Goal: Task Accomplishment & Management: Use online tool/utility

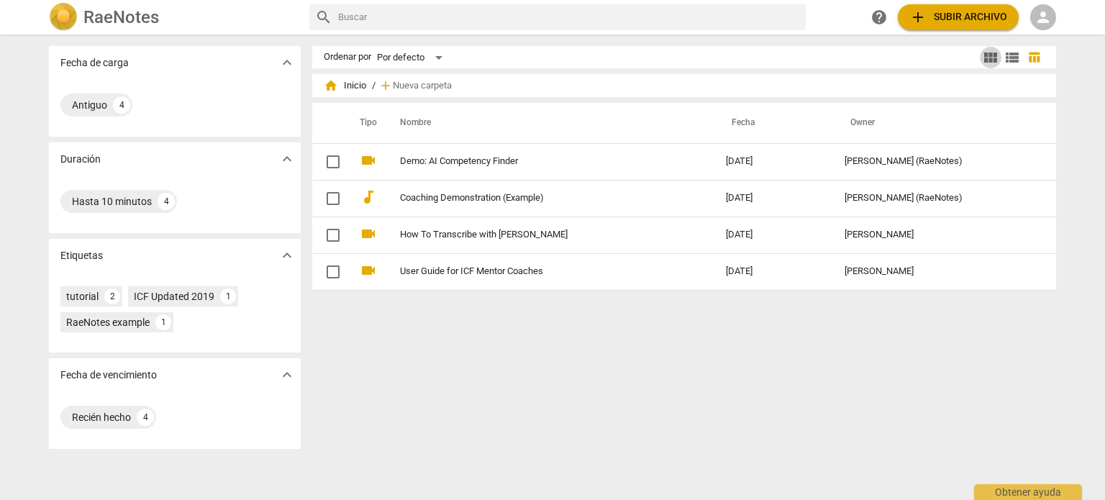
click at [990, 57] on span "view_module" at bounding box center [990, 57] width 17 height 17
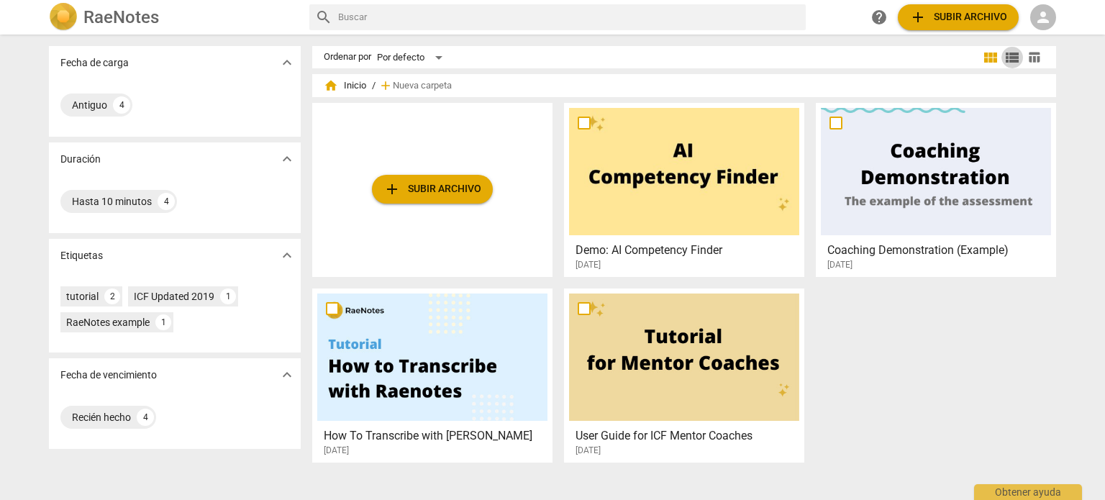
click at [1007, 53] on span "view_list" at bounding box center [1012, 57] width 17 height 17
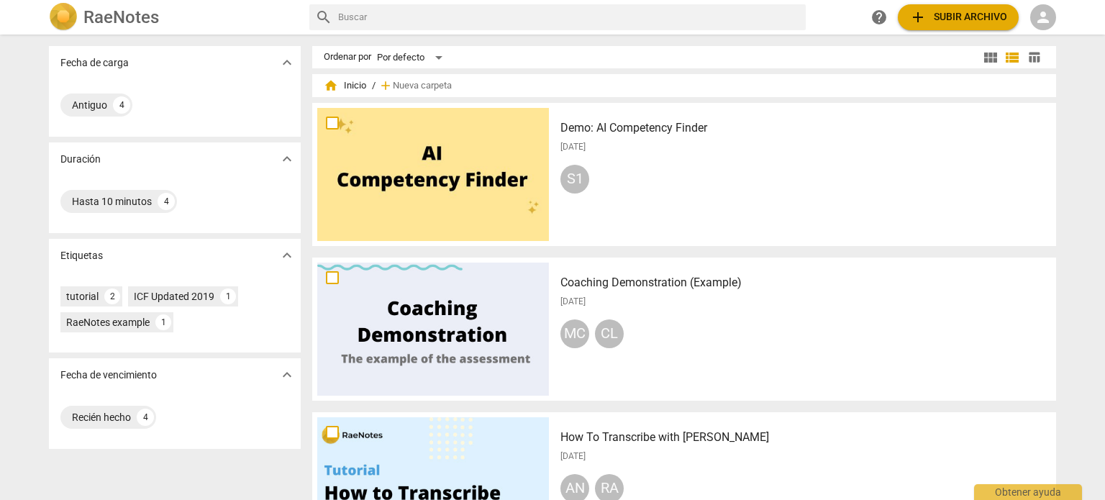
click at [357, 87] on span "home Inicio" at bounding box center [345, 85] width 42 height 14
click at [335, 80] on span "home" at bounding box center [331, 85] width 14 height 14
click at [963, 10] on span "add Subir archivo" at bounding box center [958, 17] width 98 height 17
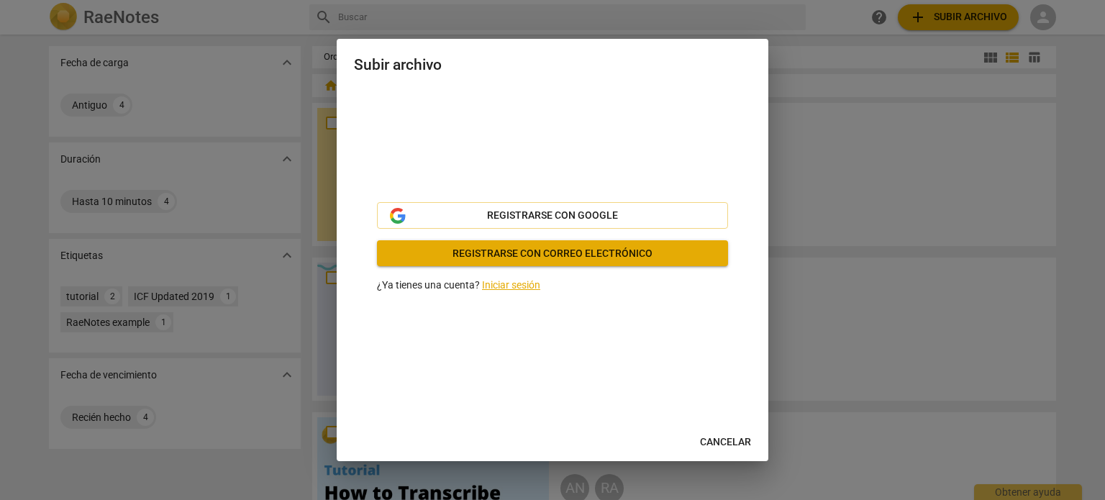
click at [878, 144] on div at bounding box center [552, 250] width 1105 height 500
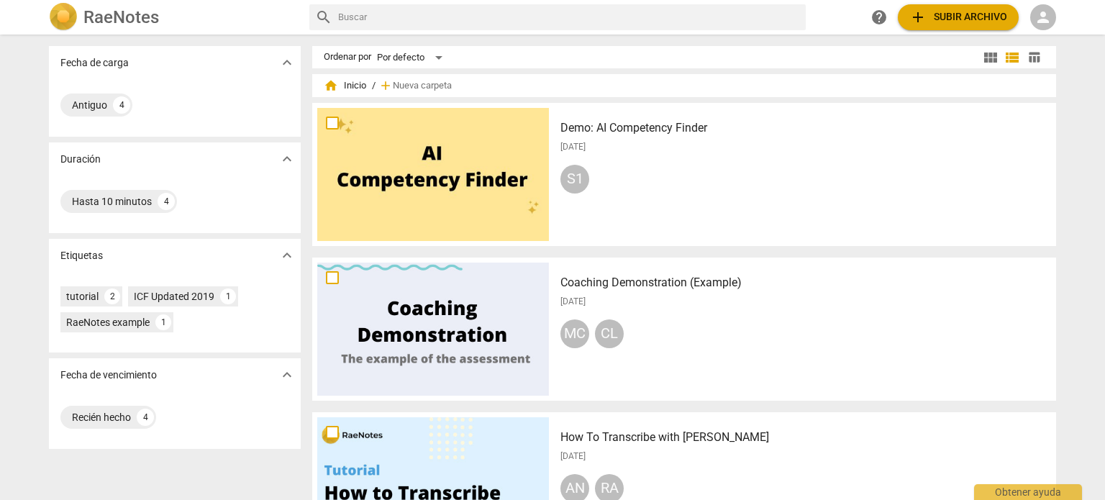
click at [1040, 14] on span "person" at bounding box center [1043, 17] width 17 height 17
click at [1038, 37] on li "Iniciar sesión" at bounding box center [1048, 34] width 90 height 35
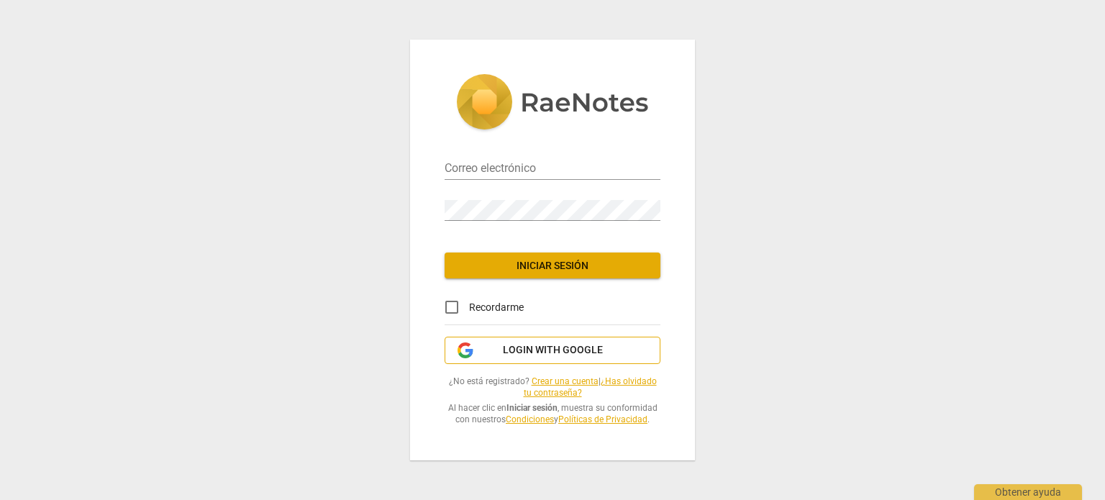
click at [549, 353] on span "Login with Google" at bounding box center [553, 350] width 100 height 14
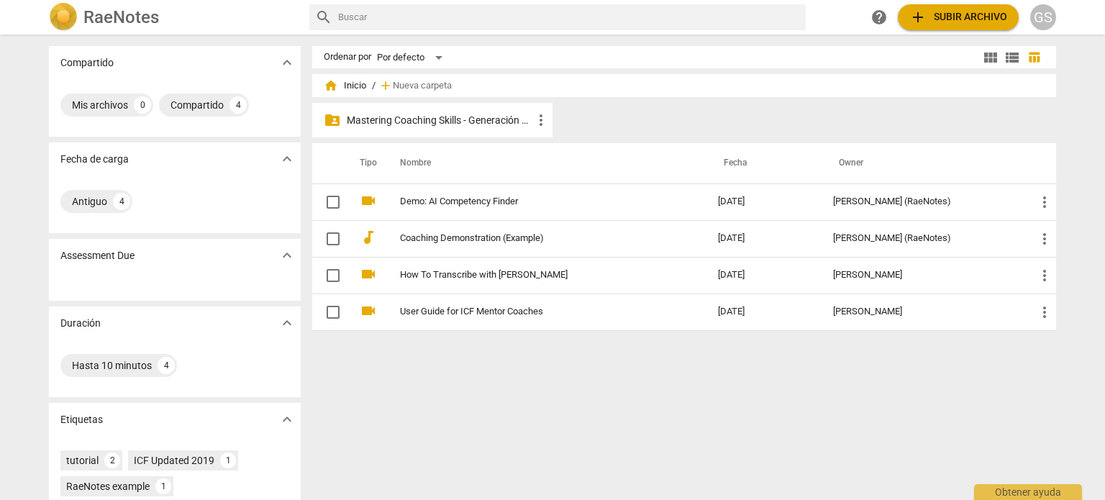
click at [481, 119] on p "Mastering Coaching Skills - Generación 31" at bounding box center [440, 120] width 186 height 15
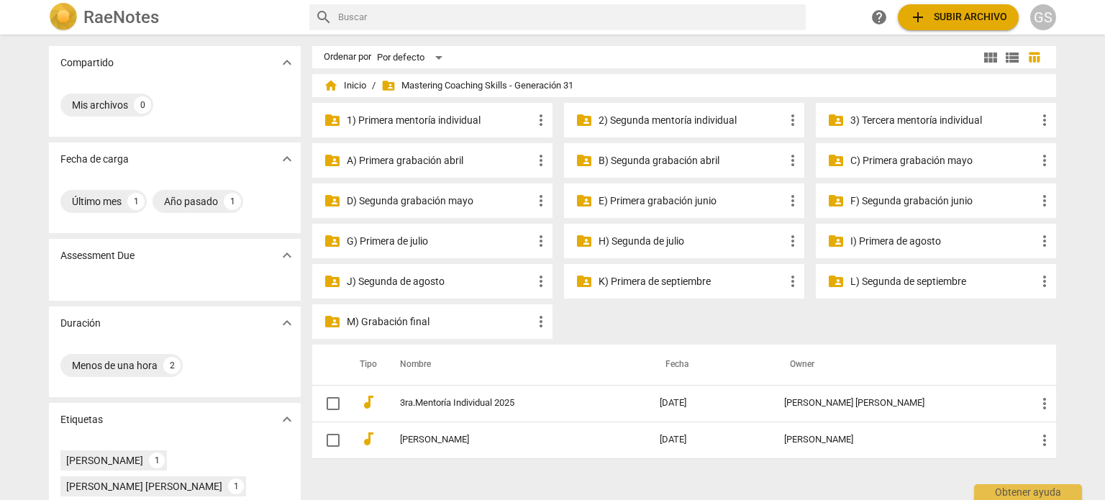
click at [371, 280] on p "J) Segunda de agosto" at bounding box center [440, 281] width 186 height 15
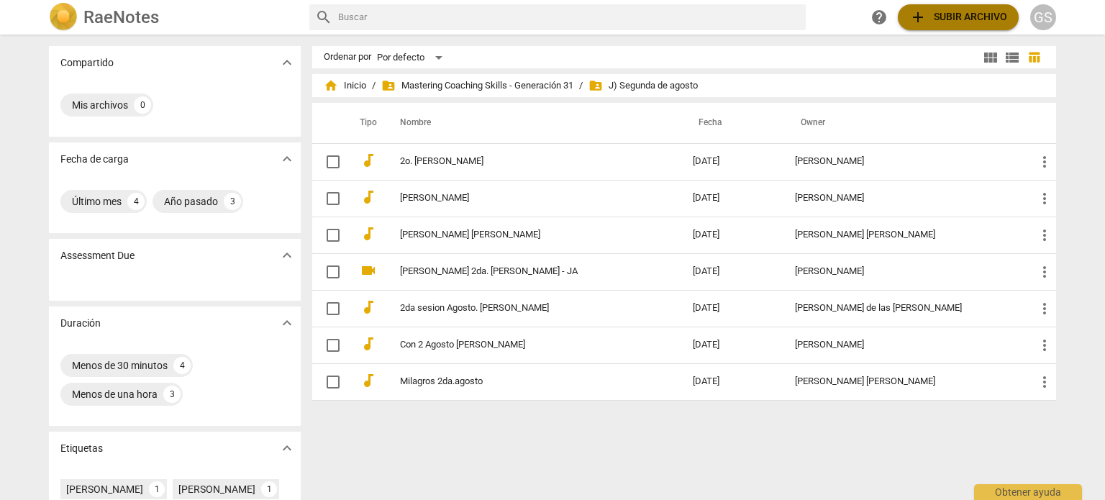
click at [942, 17] on span "add Subir archivo" at bounding box center [958, 17] width 98 height 17
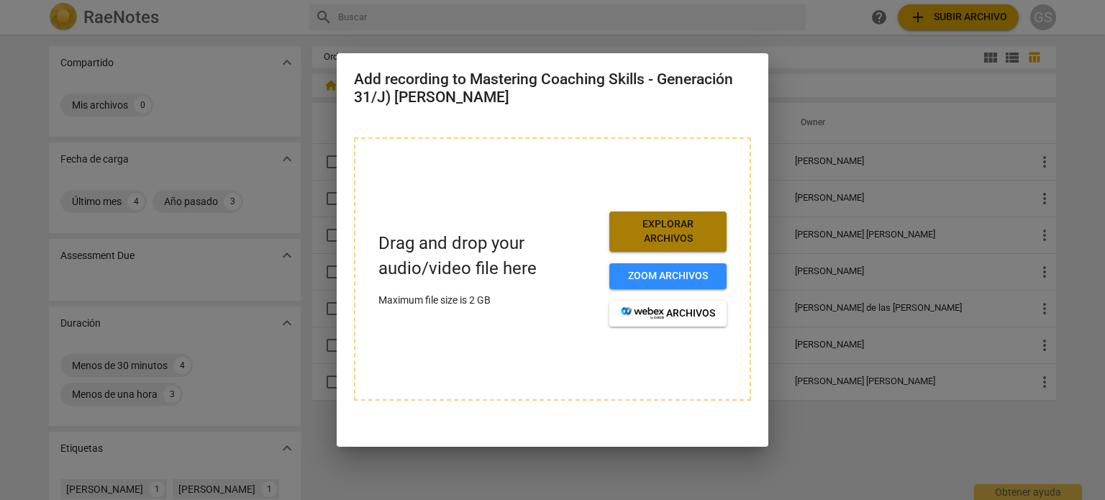
click at [674, 237] on span "Explorar archivos" at bounding box center [668, 231] width 94 height 28
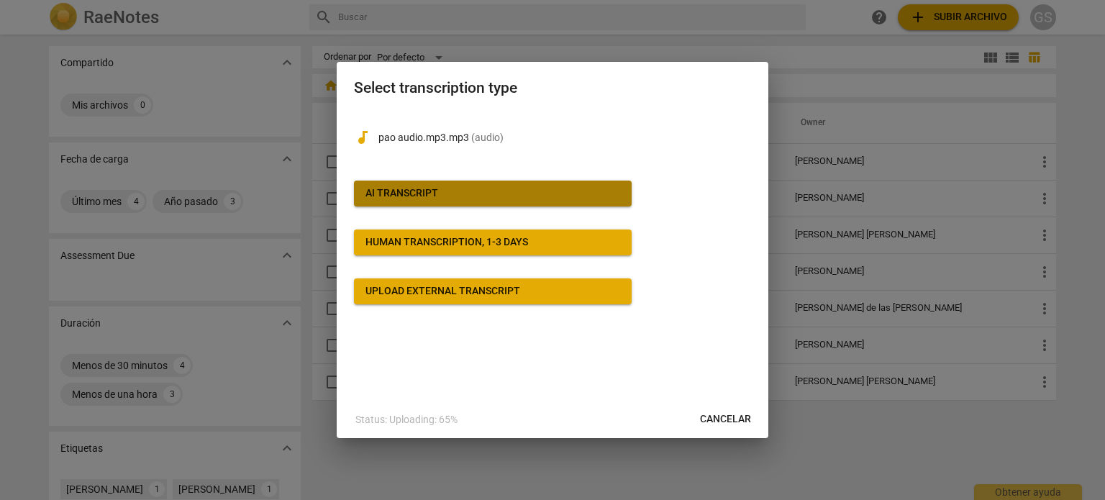
click at [442, 186] on span "AI Transcript" at bounding box center [492, 193] width 255 height 14
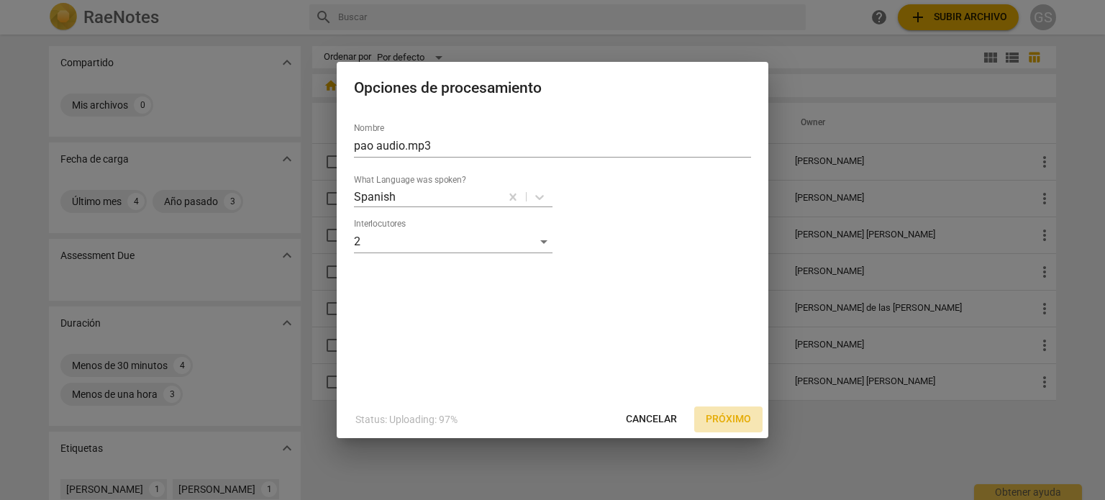
click at [719, 417] on span "Próximo" at bounding box center [728, 419] width 45 height 14
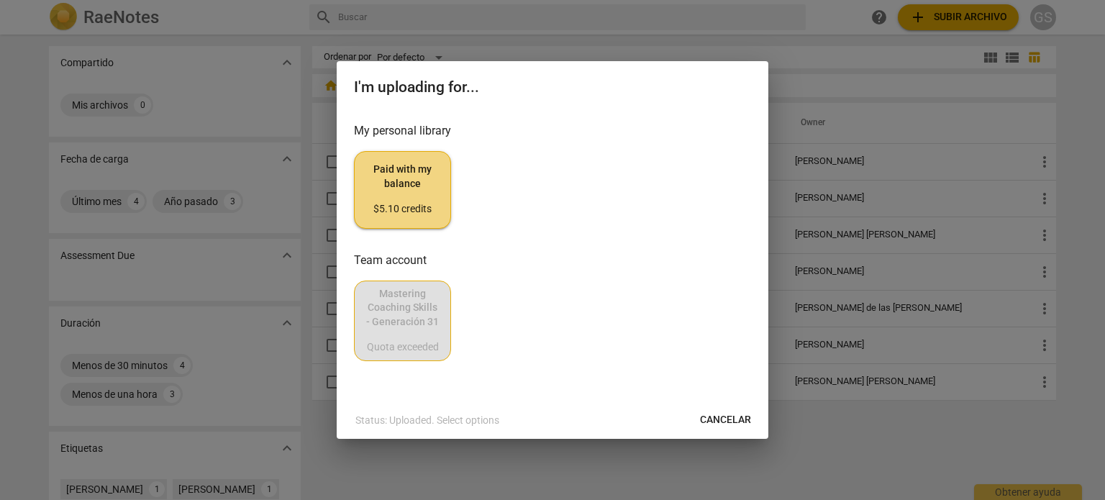
click at [409, 188] on span "Paid with my balance $5.10 credits" at bounding box center [402, 190] width 73 height 54
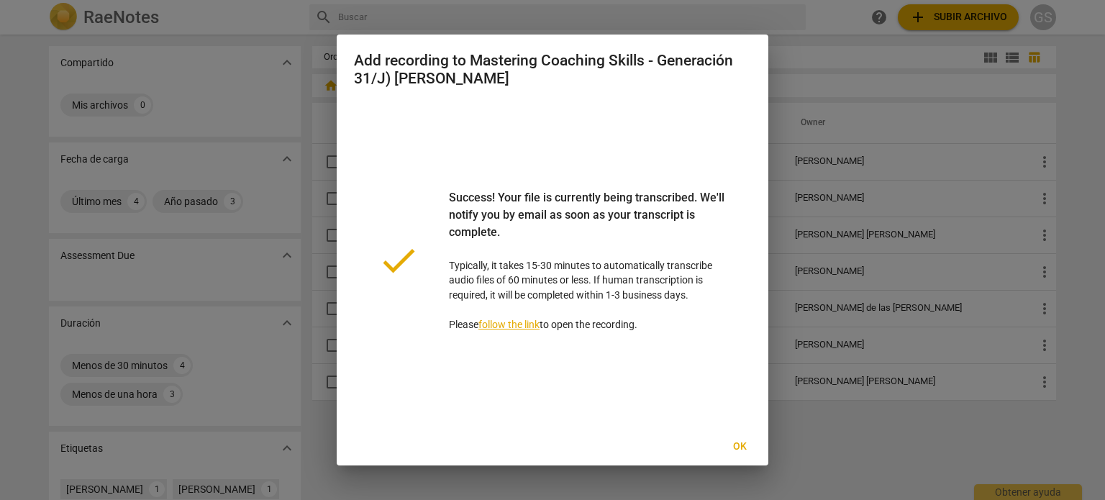
click at [738, 445] on span "Ok" at bounding box center [739, 447] width 23 height 14
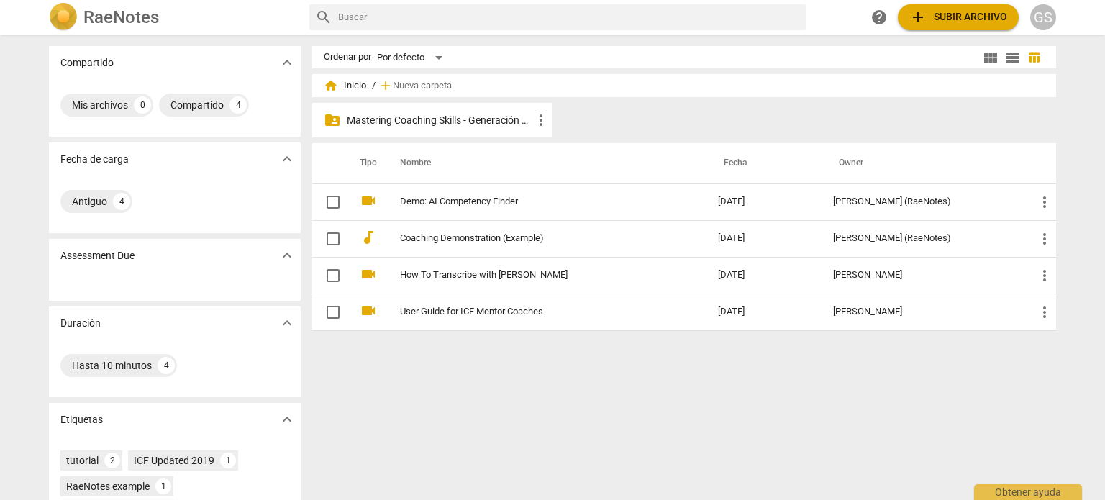
click at [415, 114] on p "Mastering Coaching Skills - Generación 31" at bounding box center [440, 120] width 186 height 15
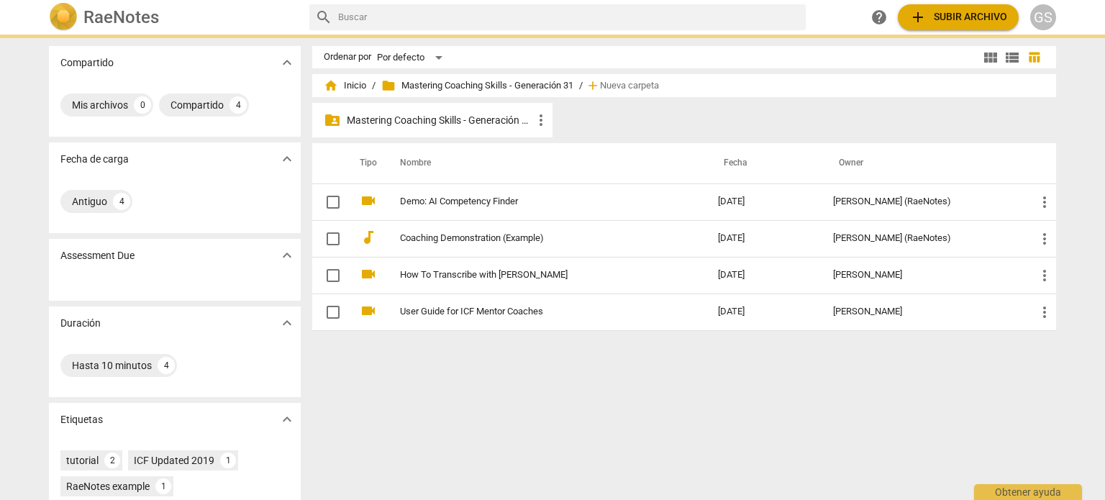
click at [415, 114] on p "Mastering Coaching Skills - Generación 31" at bounding box center [440, 120] width 186 height 15
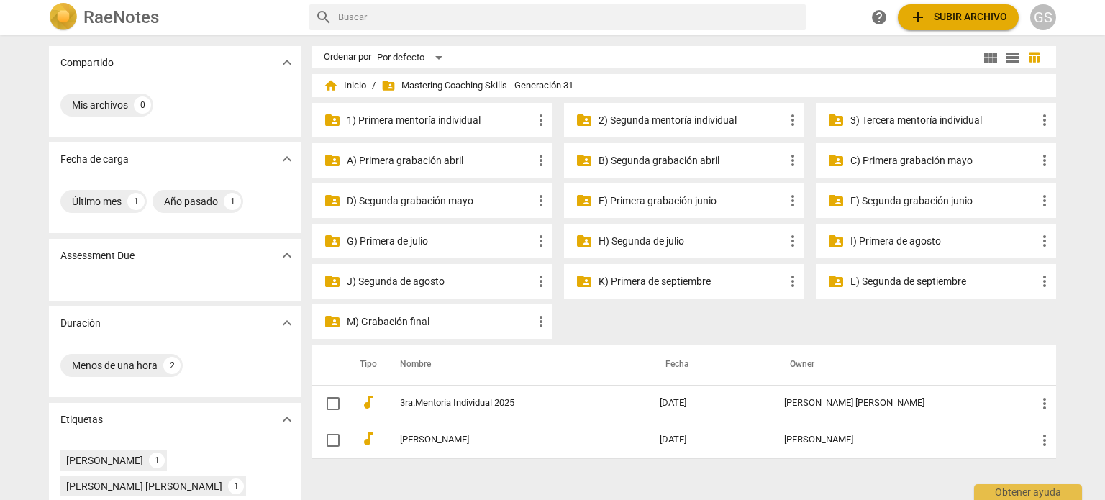
click at [697, 281] on p "K) Primera de septiembre" at bounding box center [692, 281] width 186 height 15
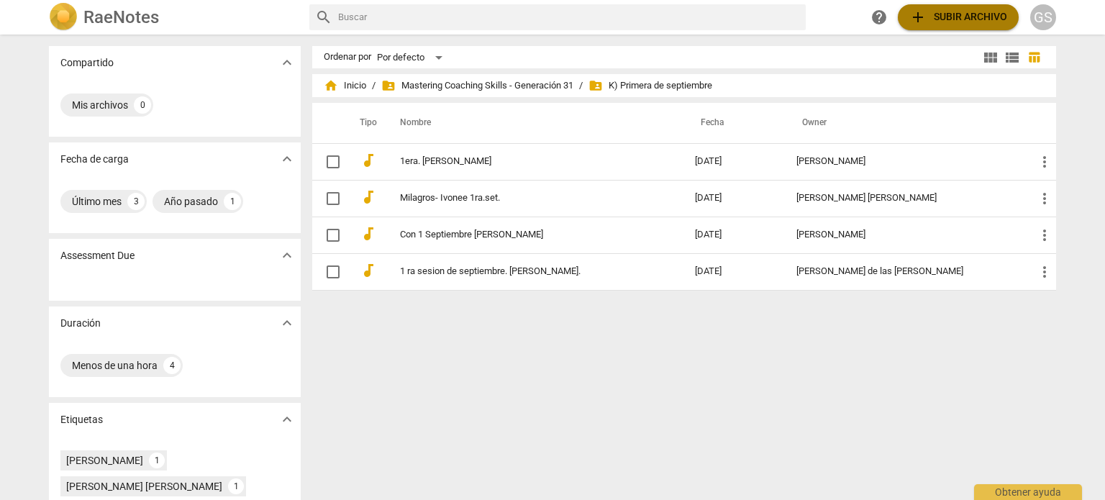
click at [964, 19] on span "add Subir archivo" at bounding box center [958, 17] width 98 height 17
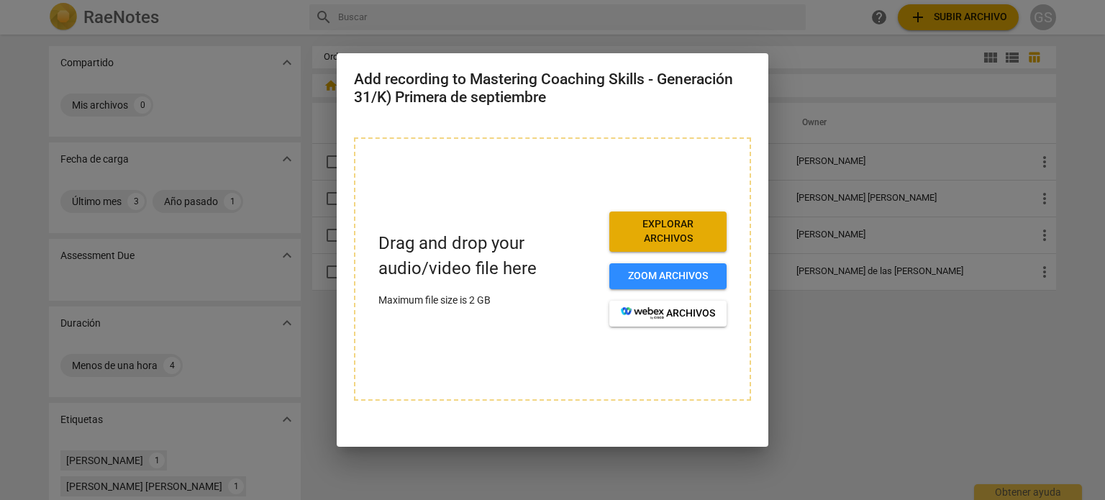
click at [678, 232] on span "Explorar archivos" at bounding box center [668, 231] width 94 height 28
click at [822, 330] on div at bounding box center [552, 250] width 1105 height 500
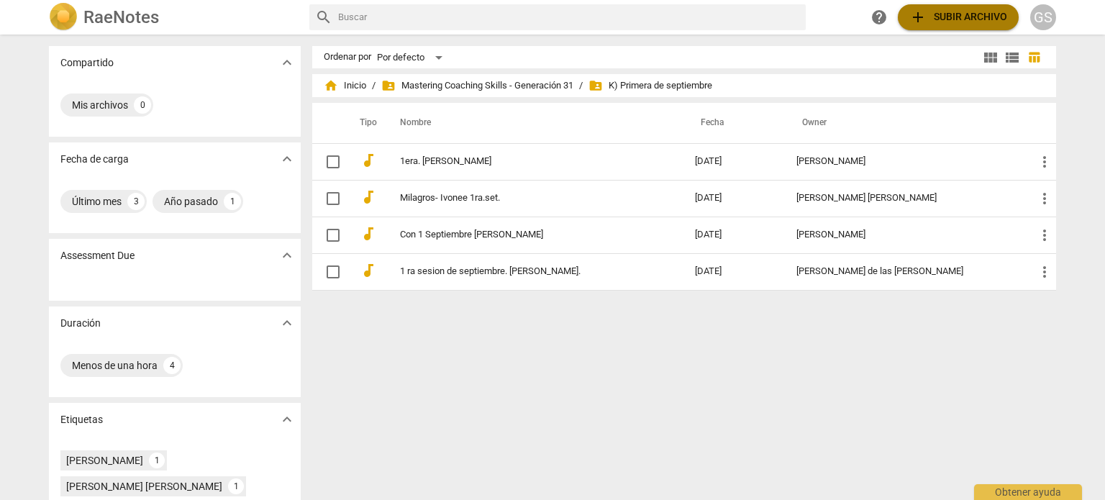
click at [936, 14] on span "add Subir archivo" at bounding box center [958, 17] width 98 height 17
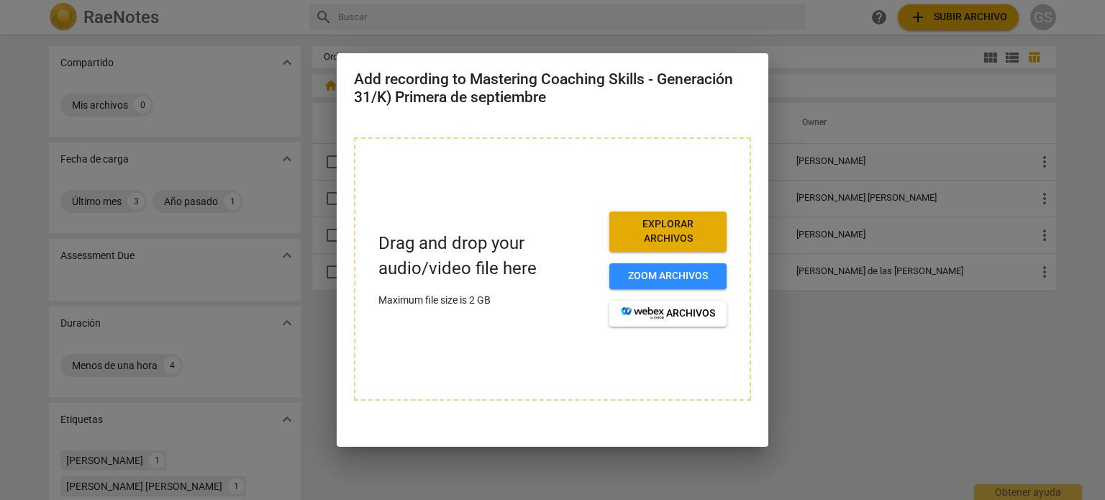
click at [680, 234] on span "Explorar archivos" at bounding box center [668, 231] width 94 height 28
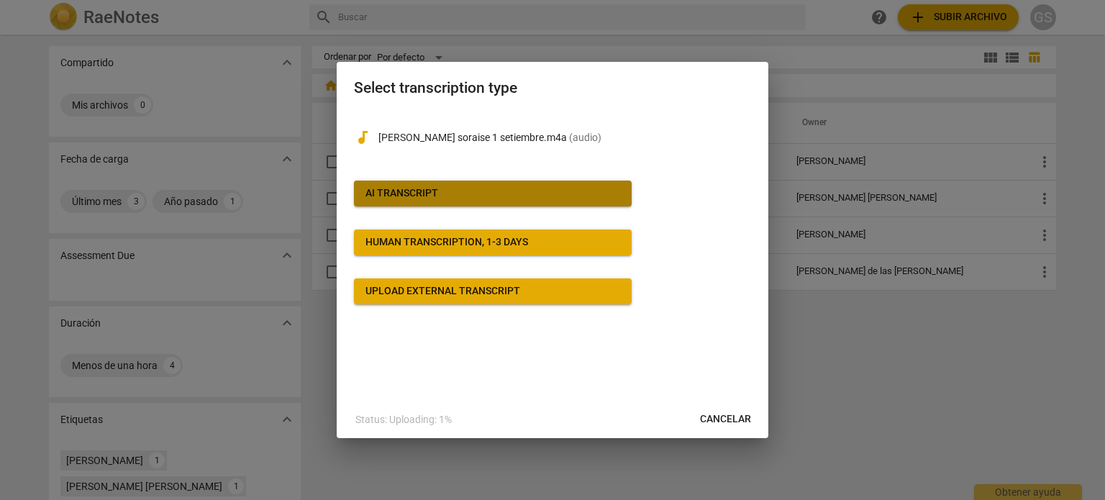
click at [415, 190] on div "AI Transcript" at bounding box center [401, 193] width 73 height 14
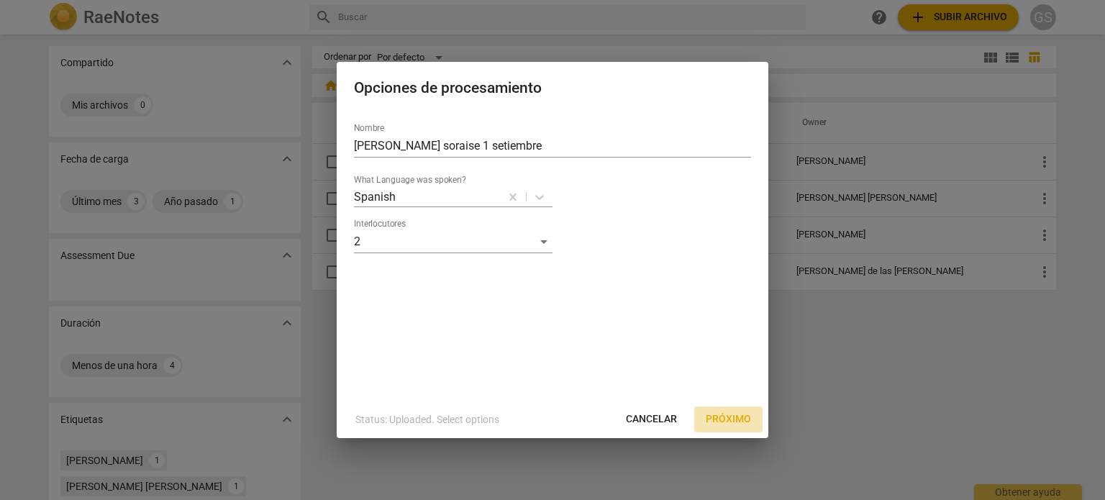
click at [732, 419] on span "Próximo" at bounding box center [728, 419] width 45 height 14
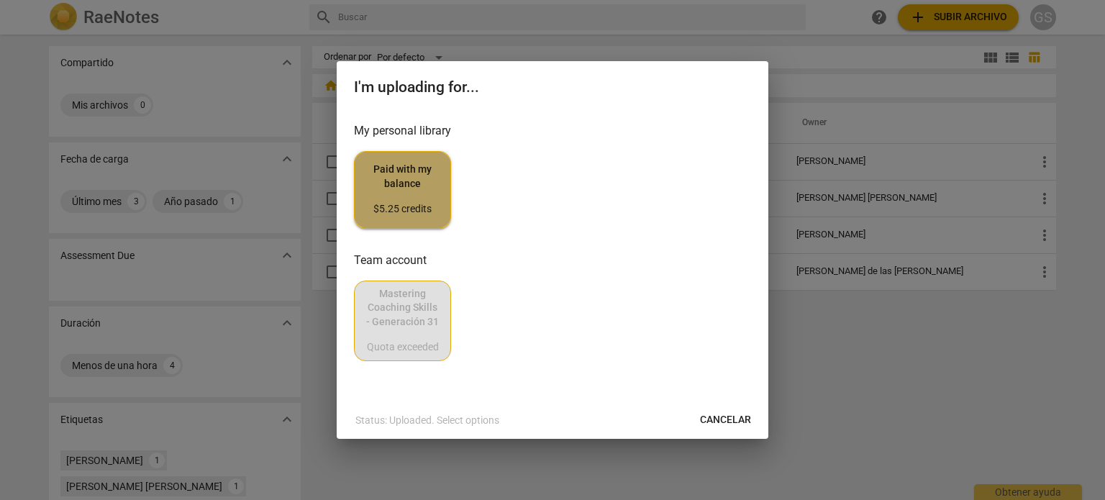
click at [422, 188] on span "Paid with my balance $5.25 credits" at bounding box center [402, 190] width 73 height 54
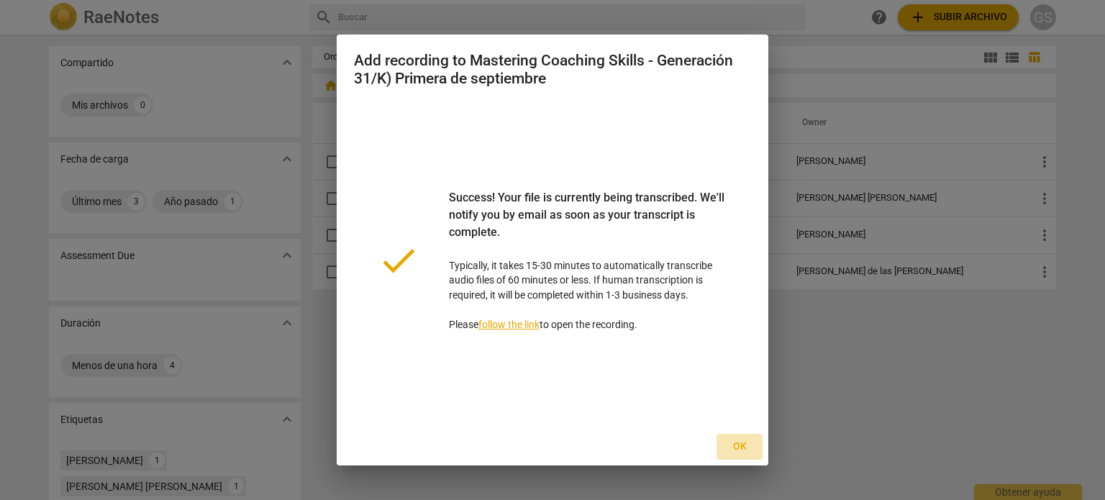
click at [740, 443] on span "Ok" at bounding box center [739, 447] width 23 height 14
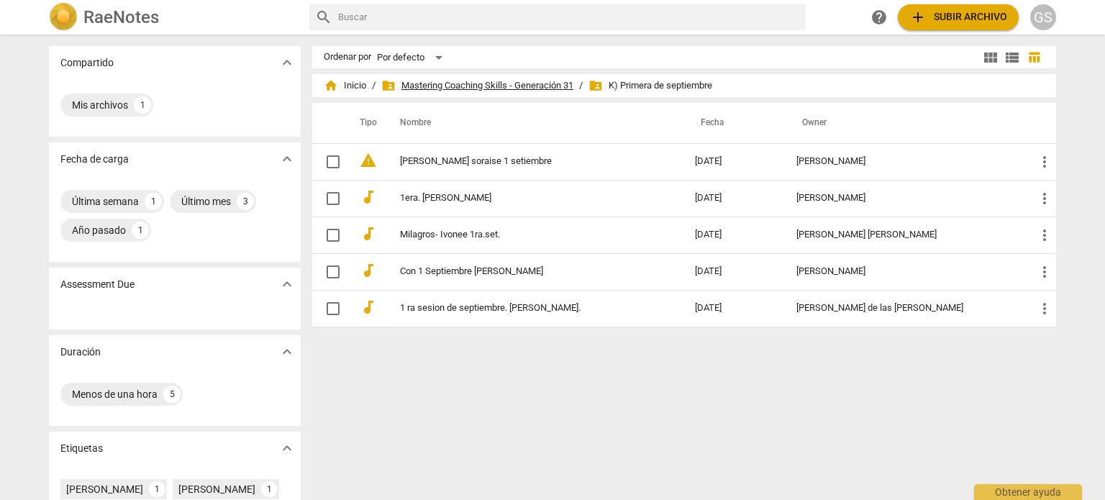
click at [504, 80] on span "folder_shared Mastering Coaching Skills - Generación 31" at bounding box center [477, 85] width 192 height 14
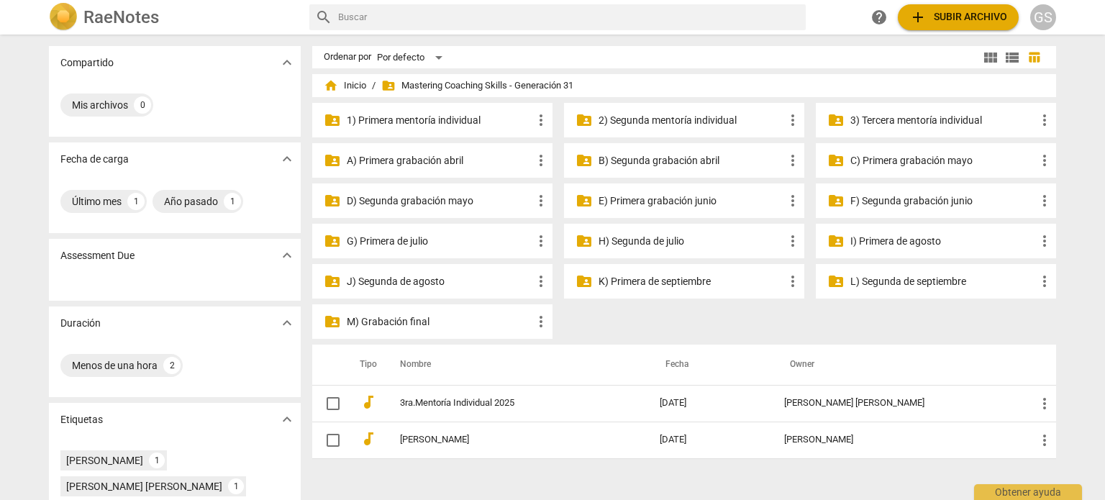
click at [878, 278] on p "L) Segunda de septiembre" at bounding box center [943, 281] width 186 height 15
